Goal: Task Accomplishment & Management: Use online tool/utility

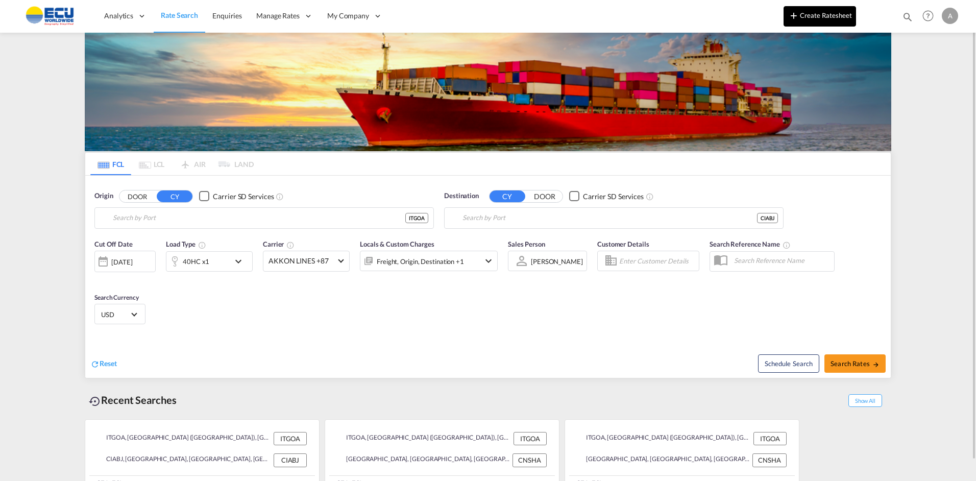
type input "[GEOGRAPHIC_DATA] ([GEOGRAPHIC_DATA]), [GEOGRAPHIC_DATA]"
type input "[GEOGRAPHIC_DATA], CIABJ"
click at [815, 12] on button "Create Ratesheet" at bounding box center [820, 16] width 72 height 20
type input "[GEOGRAPHIC_DATA] ([GEOGRAPHIC_DATA]), [GEOGRAPHIC_DATA]"
type input "[GEOGRAPHIC_DATA], CIABJ"
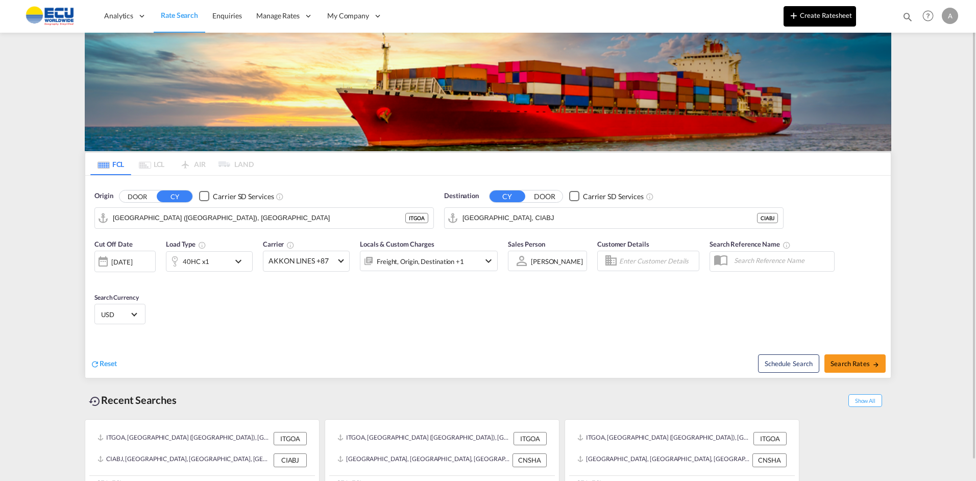
click at [821, 18] on button "Create Ratesheet" at bounding box center [820, 16] width 72 height 20
